Goal: Navigation & Orientation: Understand site structure

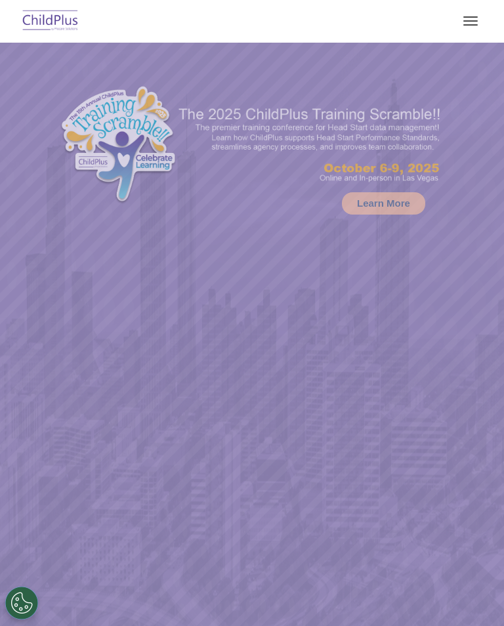
select select "MEDIUM"
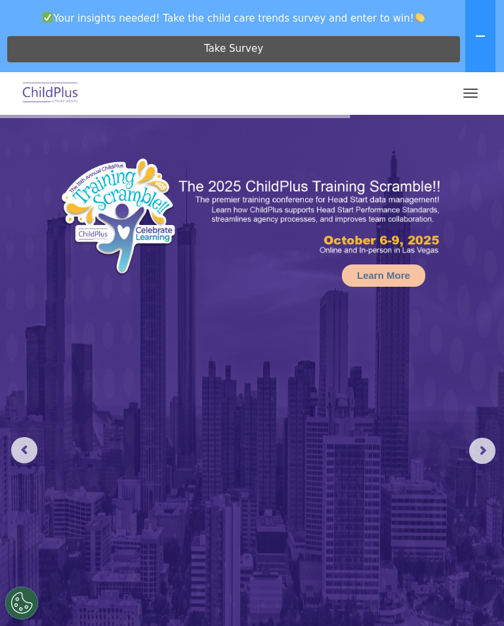
click at [479, 37] on icon at bounding box center [480, 36] width 11 height 11
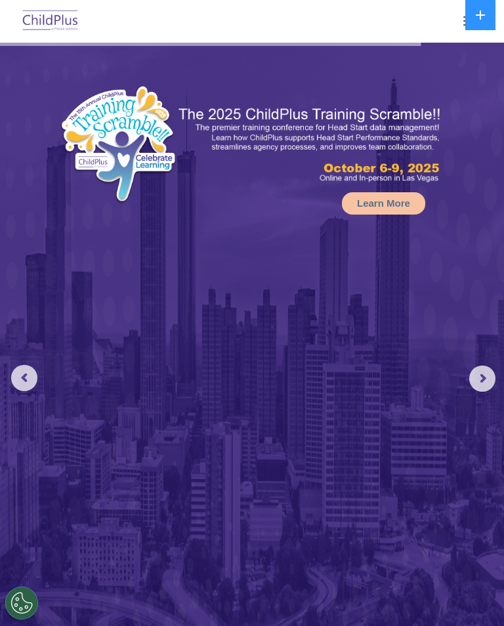
click at [451, 16] on div at bounding box center [252, 21] width 452 height 32
click at [454, 29] on div at bounding box center [252, 21] width 452 height 32
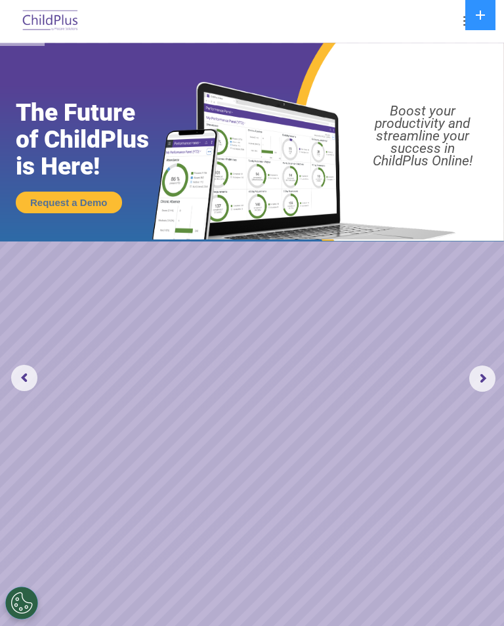
click at [453, 19] on div at bounding box center [252, 21] width 452 height 32
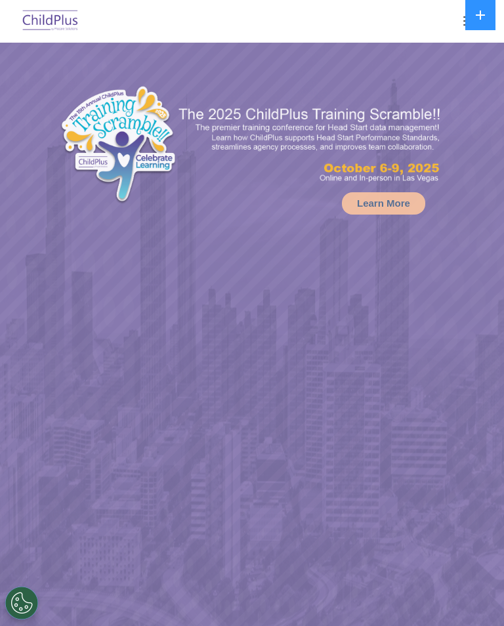
select select "MEDIUM"
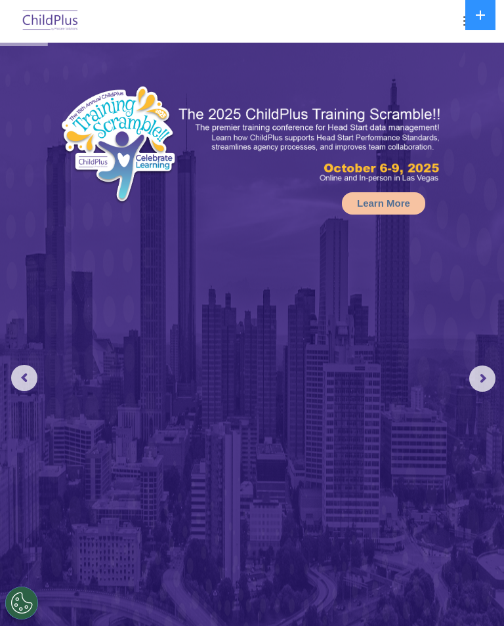
click at [450, 22] on div at bounding box center [252, 21] width 452 height 32
click at [458, 21] on button "button" at bounding box center [471, 21] width 28 height 21
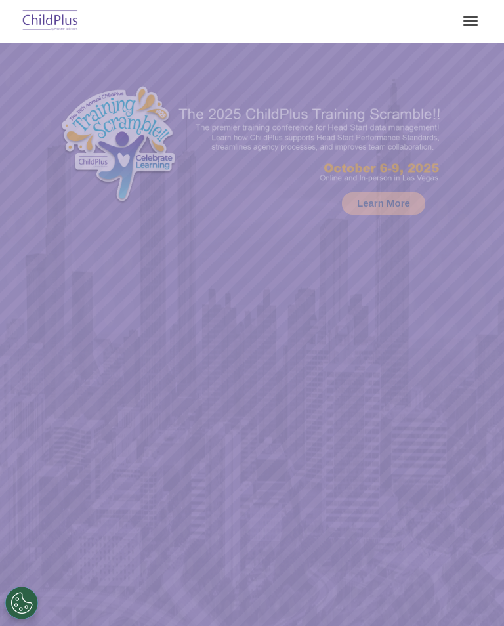
select select "MEDIUM"
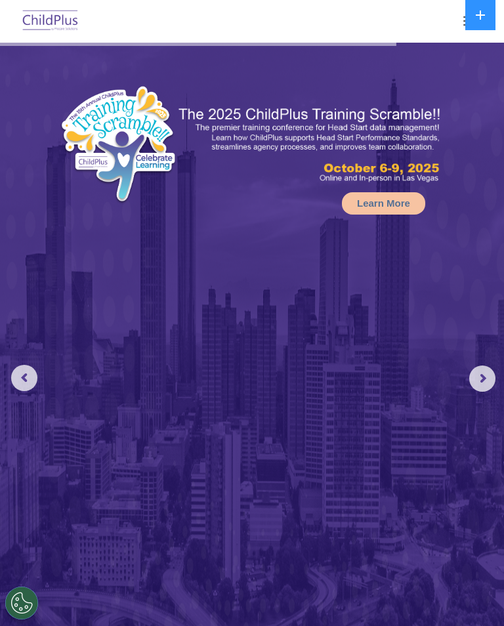
click at [458, 28] on button "button" at bounding box center [471, 21] width 28 height 21
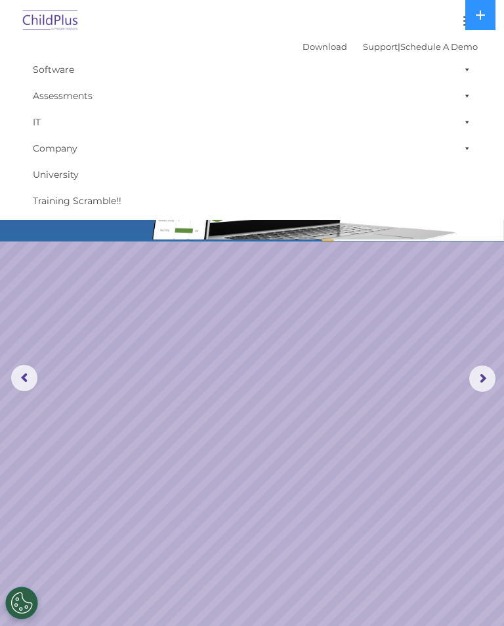
click at [457, 16] on button "button" at bounding box center [471, 21] width 28 height 21
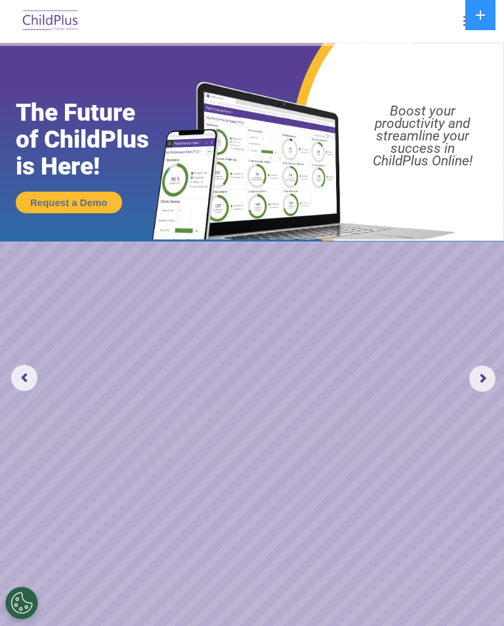
click at [454, 19] on div at bounding box center [252, 21] width 452 height 32
click at [440, 20] on div at bounding box center [252, 21] width 452 height 32
click at [447, 29] on div at bounding box center [252, 21] width 452 height 32
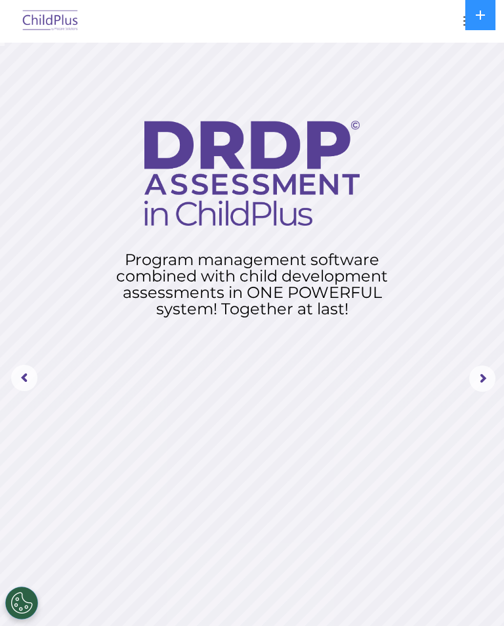
click at [437, 31] on div at bounding box center [252, 21] width 452 height 32
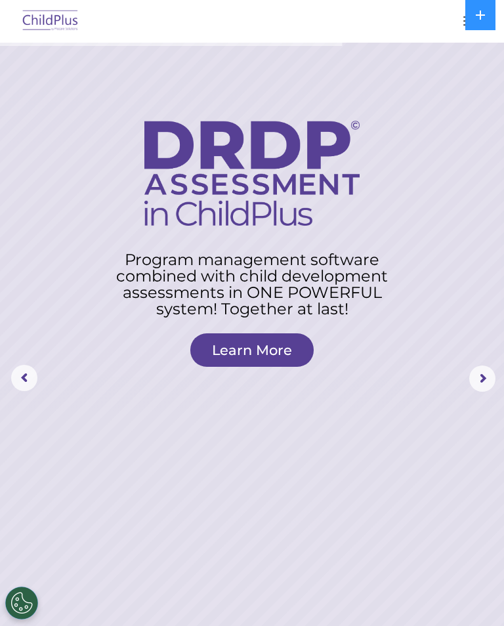
click at [450, 15] on div at bounding box center [252, 21] width 452 height 32
click at [458, 28] on button "button" at bounding box center [471, 21] width 28 height 21
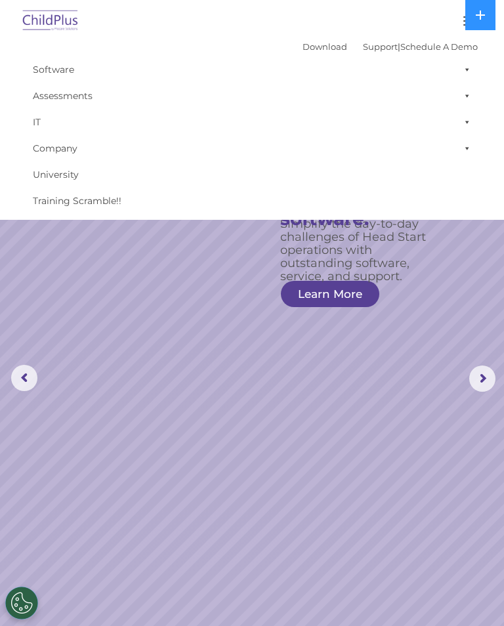
click at [445, 22] on div at bounding box center [252, 21] width 452 height 32
click at [448, 10] on div at bounding box center [252, 21] width 452 height 32
